Goal: Check status: Check status

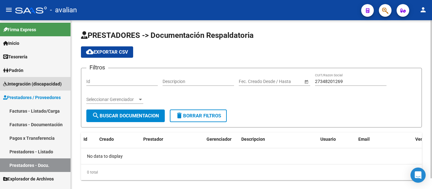
drag, startPoint x: 31, startPoint y: 83, endPoint x: 117, endPoint y: 97, distance: 86.7
click at [31, 84] on span "Integración (discapacidad)" at bounding box center [32, 84] width 58 height 7
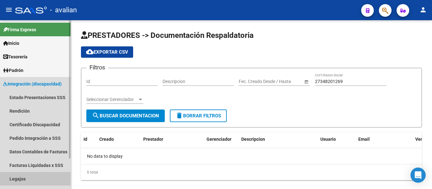
click at [21, 181] on link "Legajos" at bounding box center [35, 179] width 70 height 14
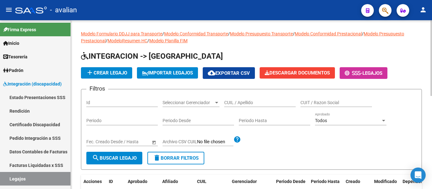
click at [250, 102] on input "CUIL / Apellido" at bounding box center [259, 102] width 71 height 5
paste input "20959405191"
type input "20959405191"
click at [102, 160] on span "search Buscar Legajo" at bounding box center [114, 158] width 45 height 6
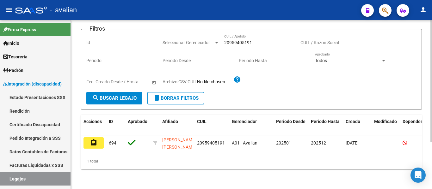
scroll to position [63, 0]
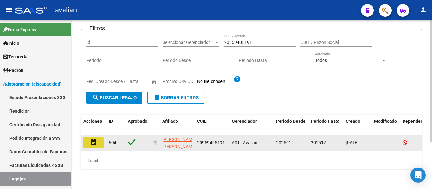
click at [93, 142] on mat-icon "assignment" at bounding box center [94, 143] width 8 height 8
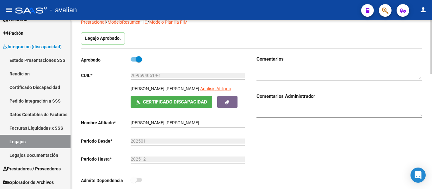
scroll to position [63, 0]
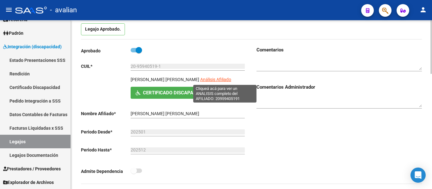
click at [222, 81] on span "Análisis Afiliado" at bounding box center [215, 79] width 31 height 5
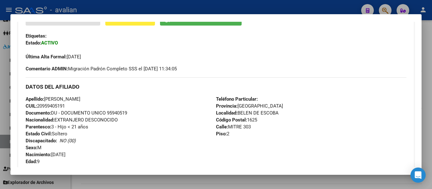
scroll to position [158, 0]
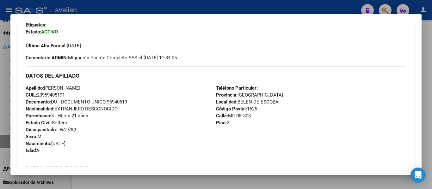
drag, startPoint x: 64, startPoint y: 131, endPoint x: 77, endPoint y: 131, distance: 13.3
click at [77, 131] on div "Apellido: [PERSON_NAME]: 20959405191 Documento: DU - DOCUMENTO UNICO 95940519 N…" at bounding box center [121, 120] width 190 height 70
click at [102, 130] on div "Apellido: [PERSON_NAME]: 20959405191 Documento: DU - DOCUMENTO UNICO 95940519 N…" at bounding box center [121, 120] width 190 height 70
